Goal: Information Seeking & Learning: Find specific fact

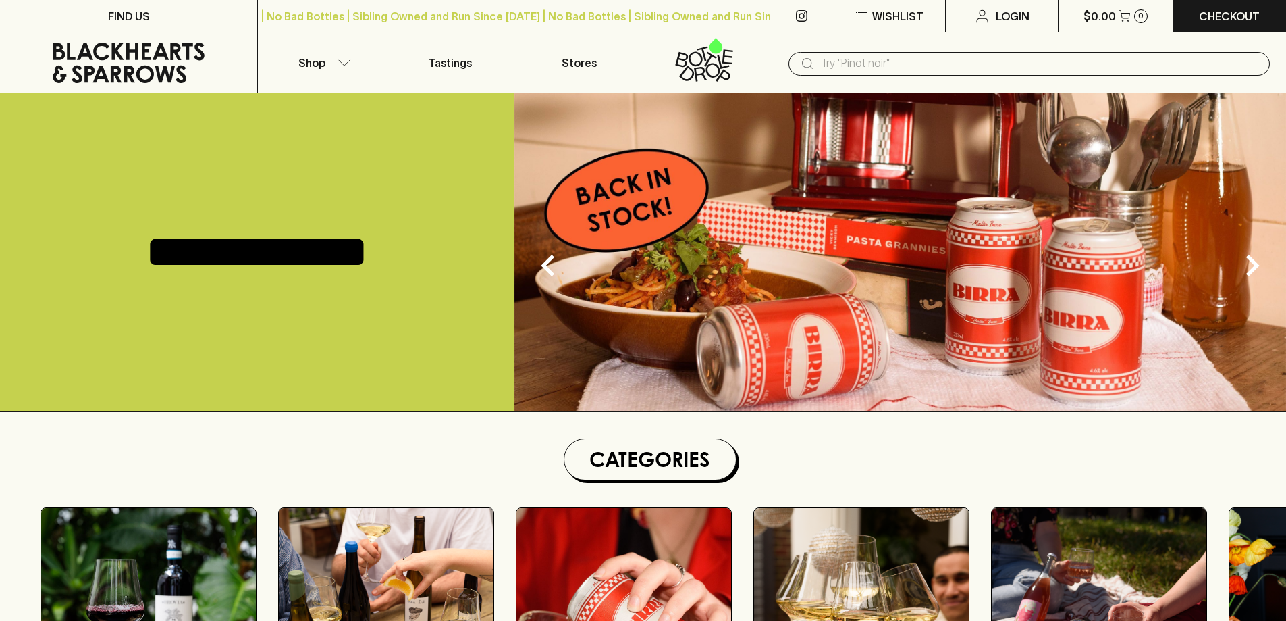
click at [845, 66] on input "text" at bounding box center [1040, 64] width 438 height 22
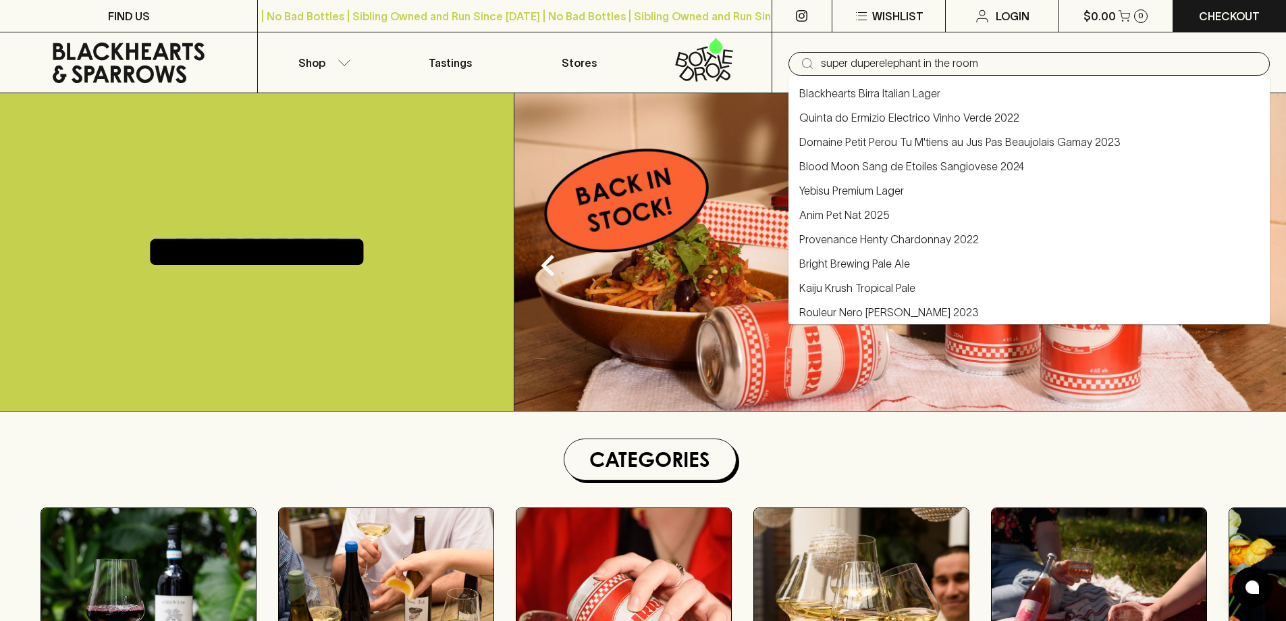
click at [878, 62] on input "super duperelephant in the room" at bounding box center [1040, 64] width 438 height 22
type input "super duperlephant in the room"
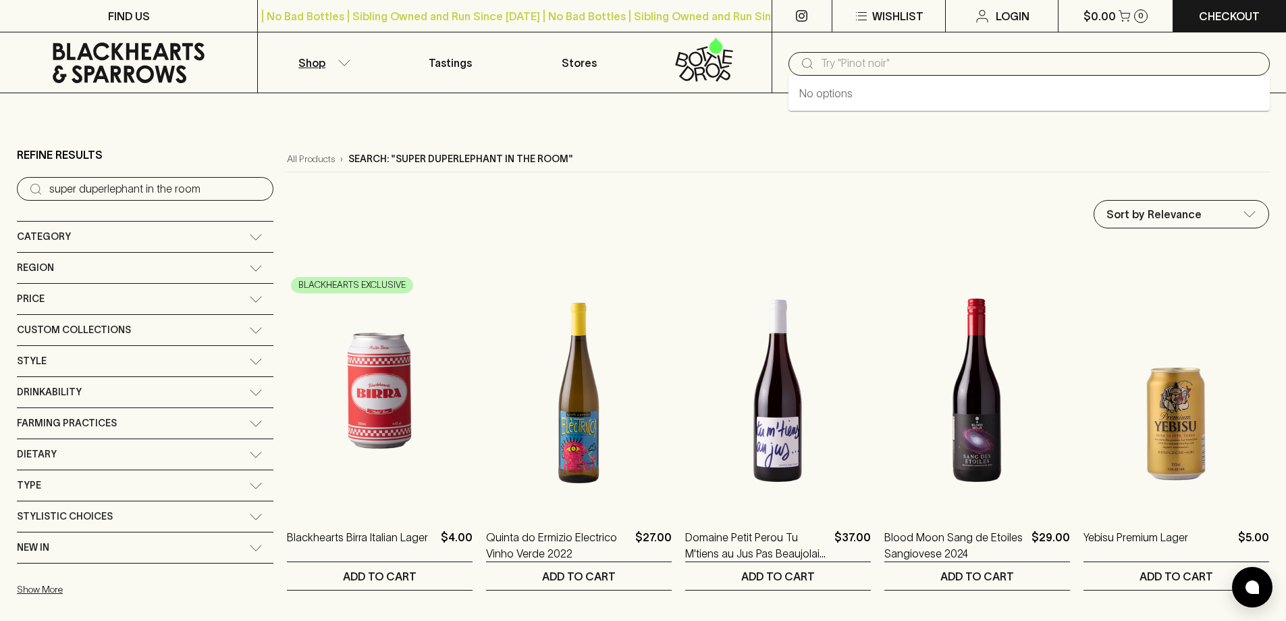
click at [870, 65] on input "text" at bounding box center [1040, 64] width 438 height 22
type input "elephant in the room"
